Goal: Task Accomplishment & Management: Manage account settings

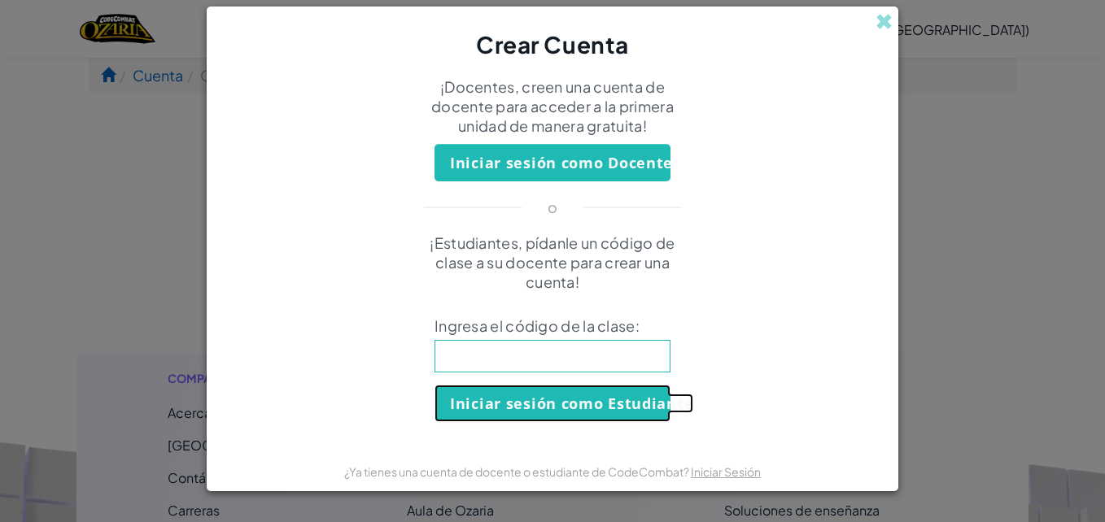
click at [558, 419] on button "Iniciar sesión como Estudiante" at bounding box center [553, 403] width 236 height 37
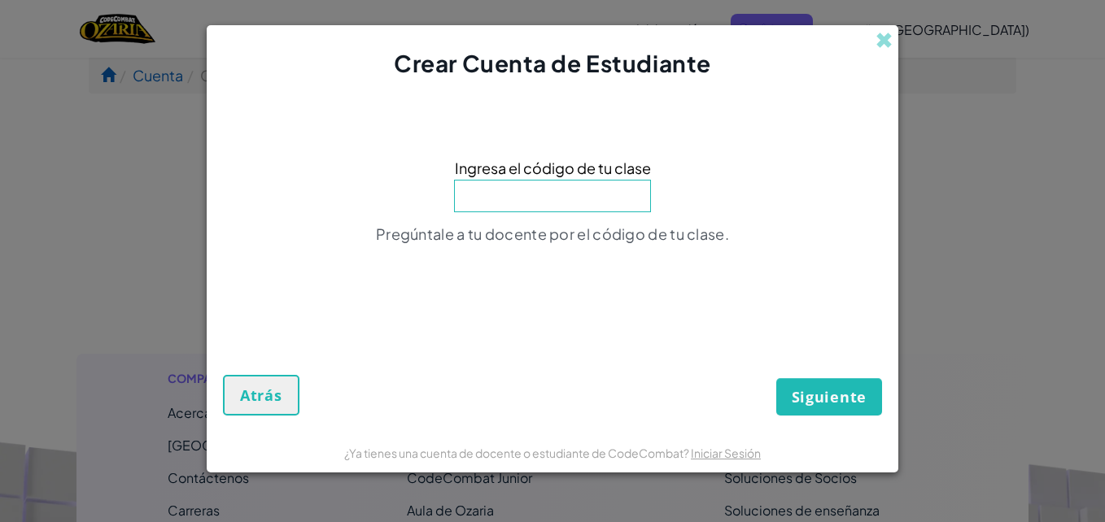
click at [582, 214] on div "Ingresa el código de tu clase Pregúntale a tu docente por el código de tu clase." at bounding box center [552, 205] width 659 height 219
click at [576, 196] on input at bounding box center [552, 196] width 197 height 33
type input "SleepBadBox"
click at [850, 404] on span "Siguiente" at bounding box center [829, 397] width 75 height 20
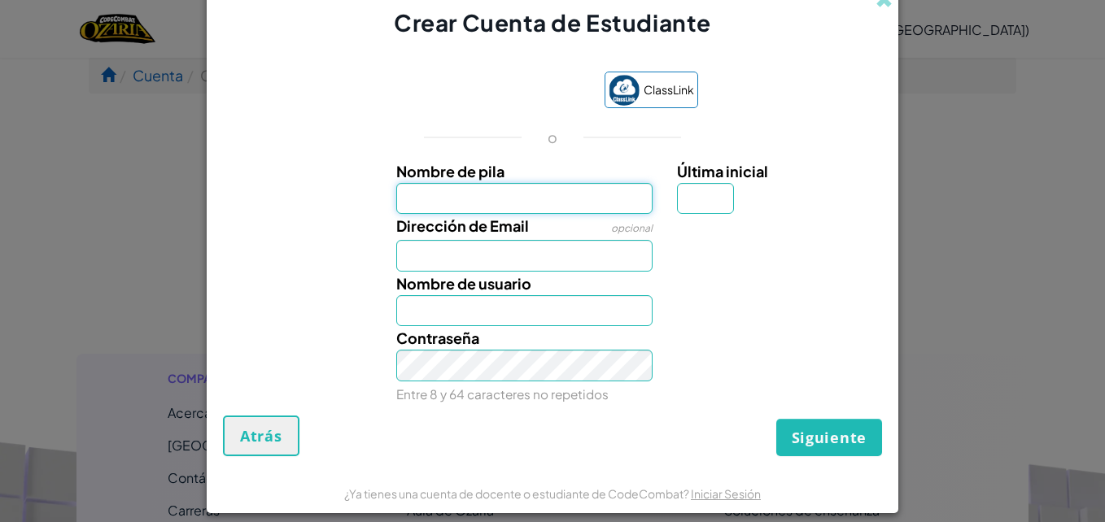
click at [504, 200] on input "Nombre de pila" at bounding box center [524, 199] width 257 height 32
click at [627, 162] on label "Nombre de pila" at bounding box center [524, 172] width 257 height 24
click at [627, 183] on input "Nombre de pila" at bounding box center [524, 199] width 257 height 32
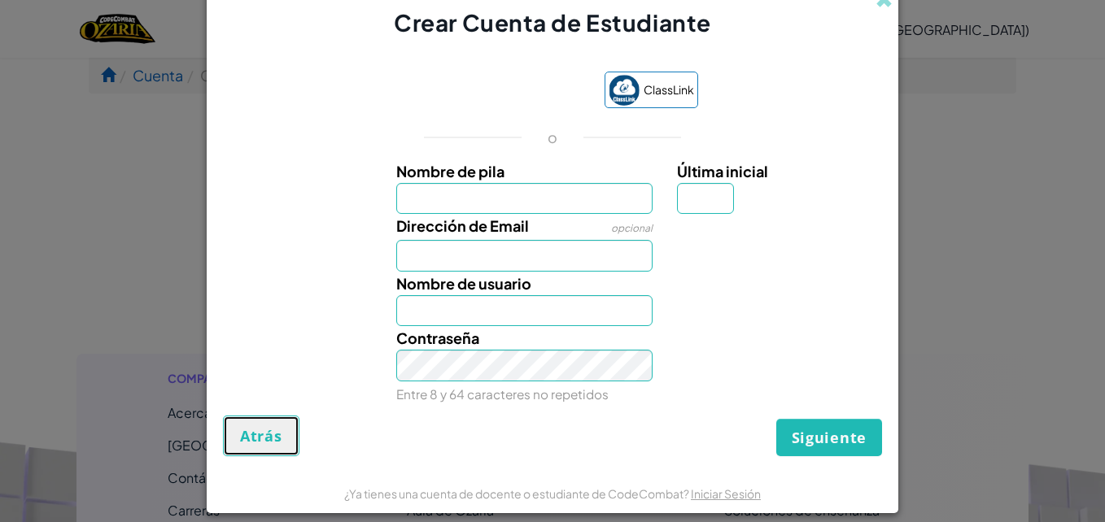
click at [248, 433] on span "Atrás" at bounding box center [261, 436] width 42 height 20
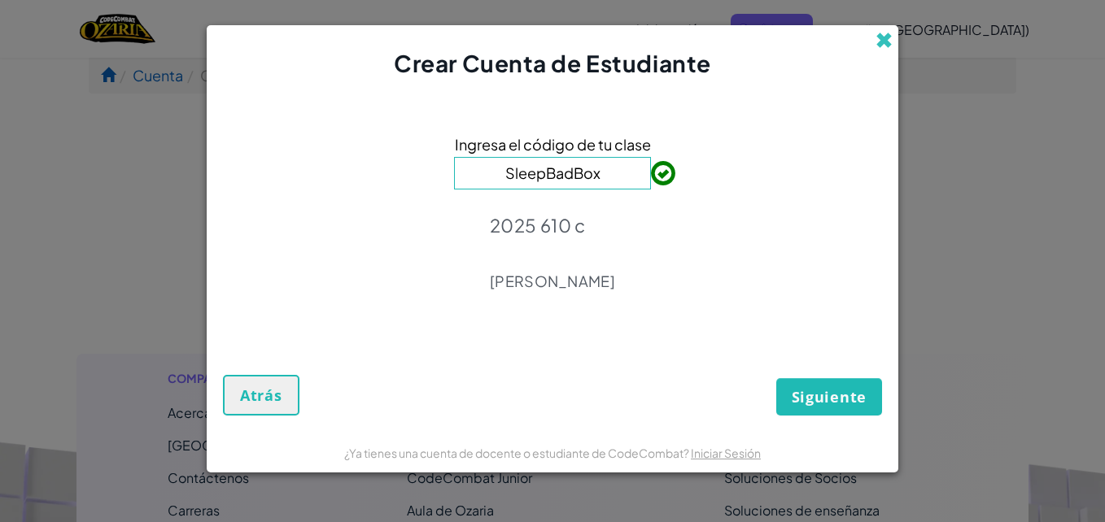
click at [877, 46] on span at bounding box center [884, 40] width 17 height 17
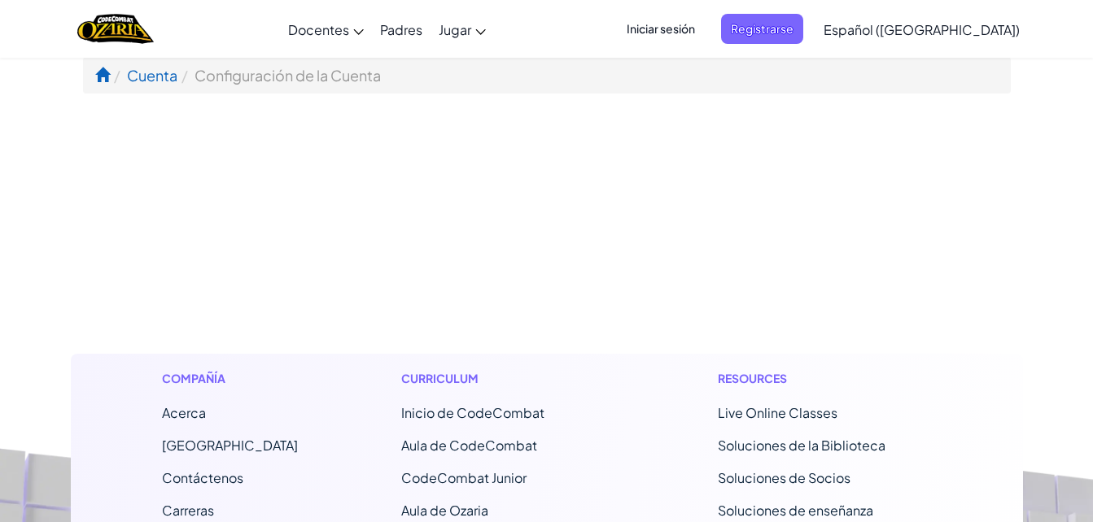
click at [703, 15] on span "Iniciar sesión" at bounding box center [661, 29] width 88 height 30
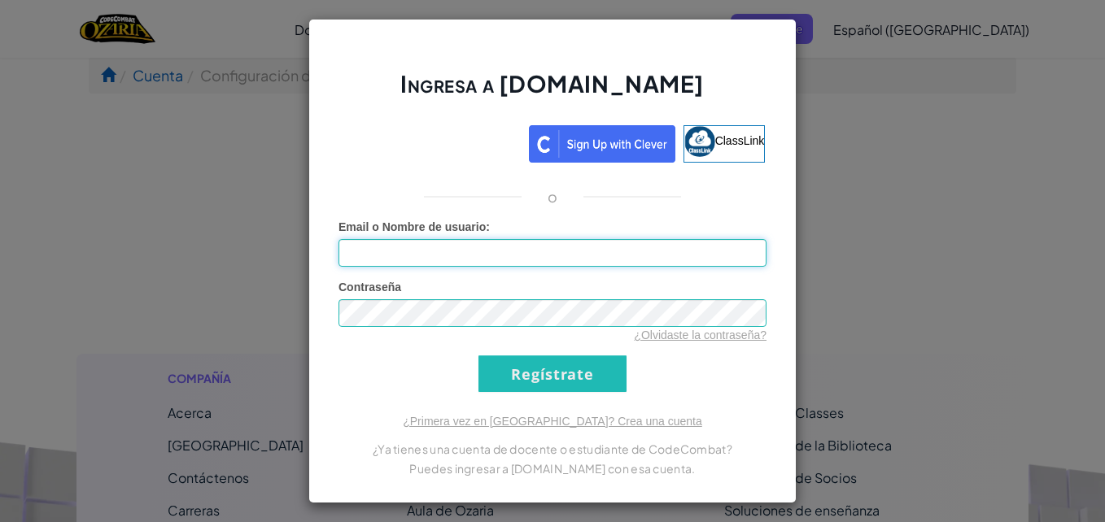
click at [425, 258] on input "Email o Nombre de usuario :" at bounding box center [553, 253] width 428 height 28
type input "[EMAIL_ADDRESS][DOMAIN_NAME]"
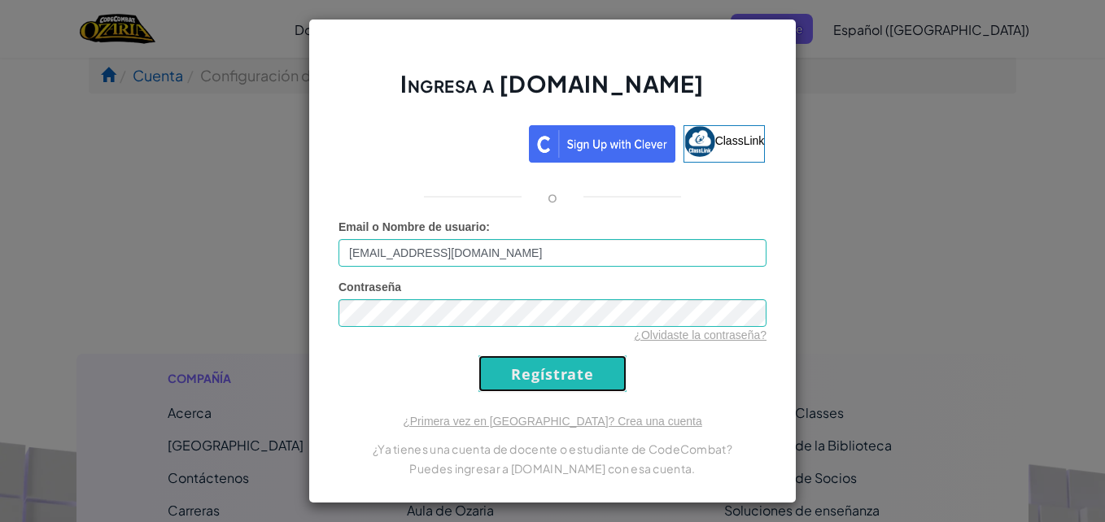
click at [537, 363] on input "Regístrate" at bounding box center [553, 374] width 148 height 37
click at [559, 390] on input "Regístrate" at bounding box center [553, 374] width 148 height 37
click at [566, 380] on input "Regístrate" at bounding box center [553, 374] width 148 height 37
